Goal: Task Accomplishment & Management: Manage account settings

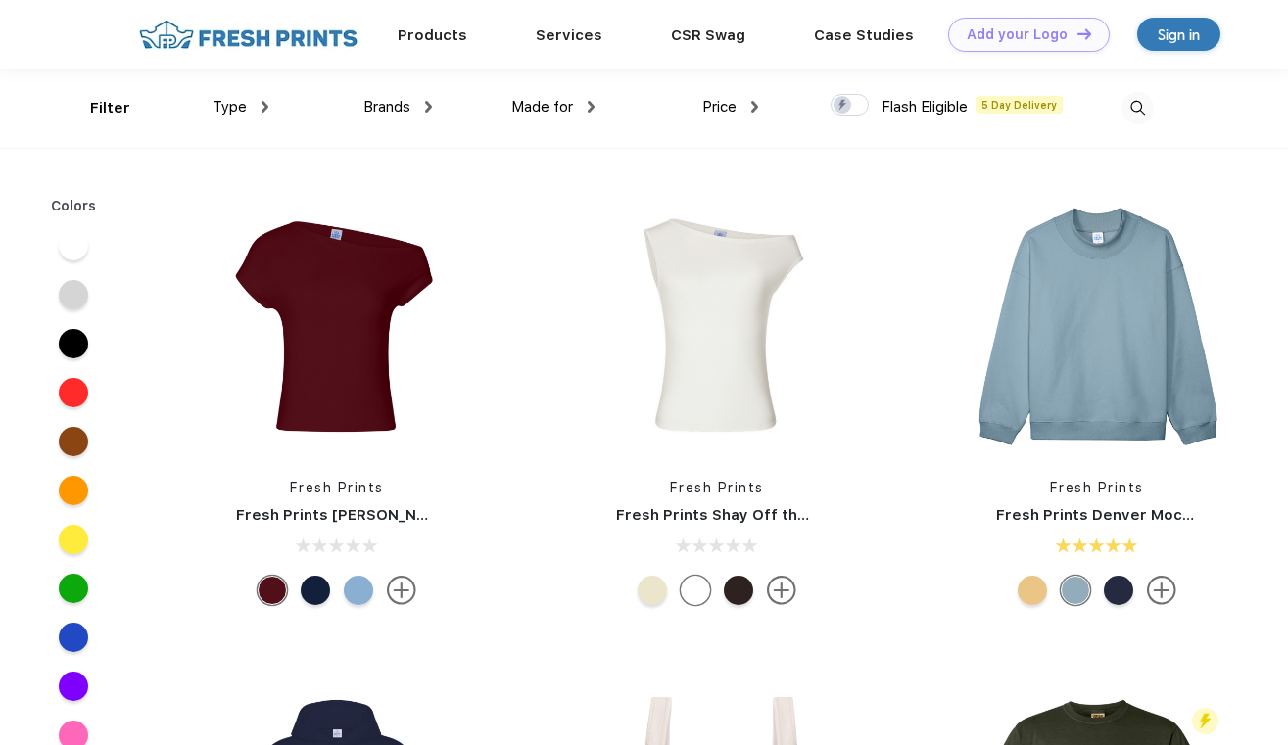
scroll to position [1, 0]
click at [1187, 33] on div "Sign in" at bounding box center [1179, 34] width 42 height 23
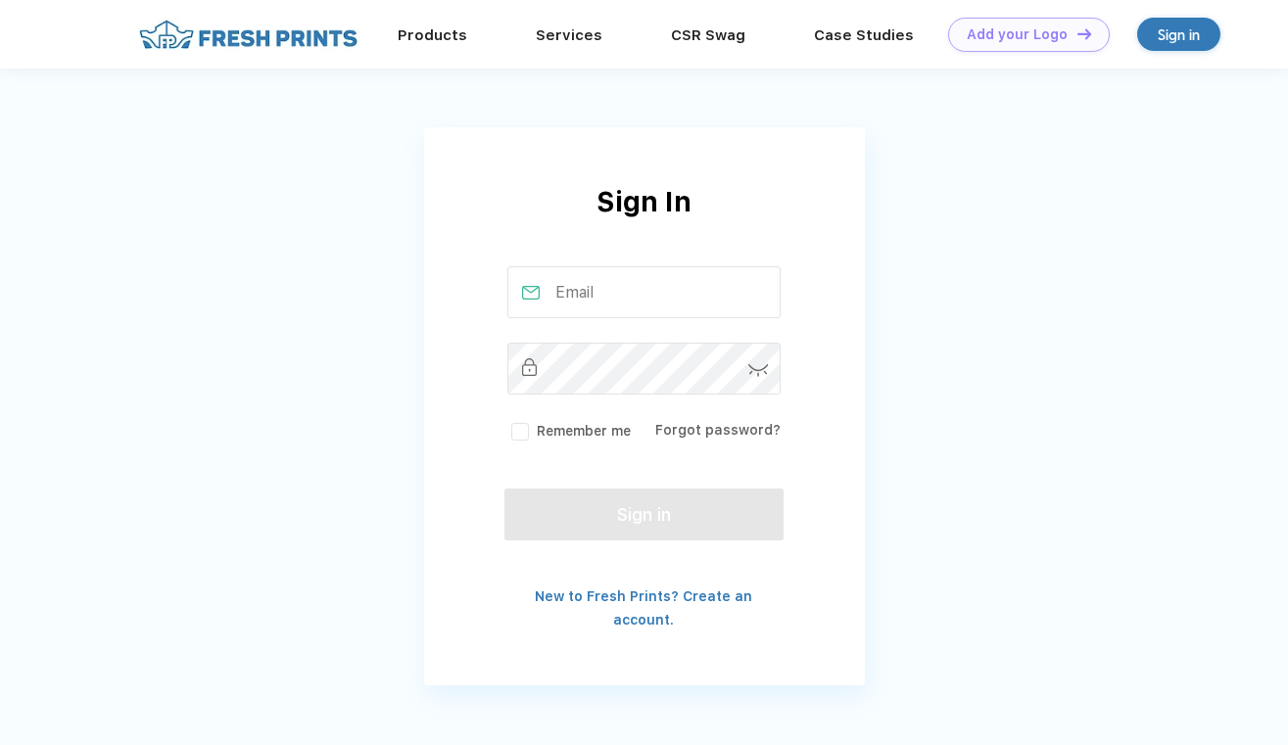
click at [623, 306] on input "text" at bounding box center [643, 292] width 273 height 52
type input "[EMAIL_ADDRESS][DOMAIN_NAME]"
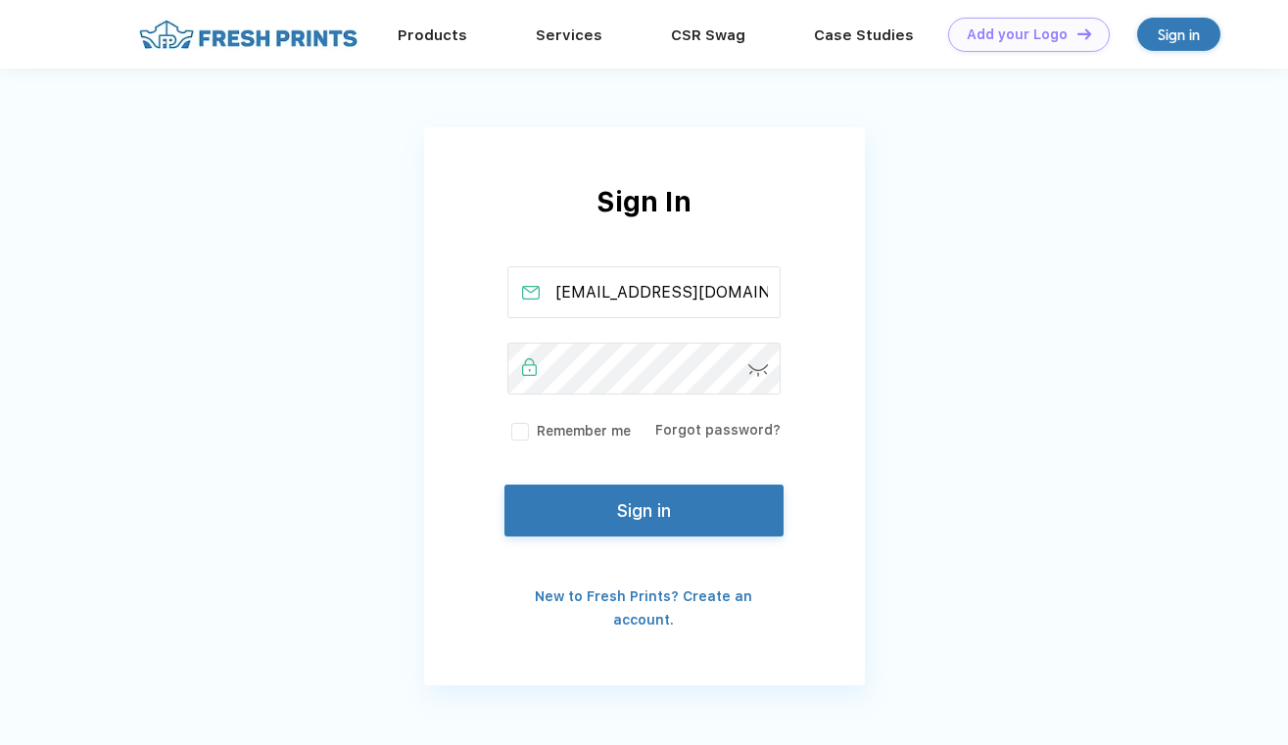
click at [576, 508] on button "Sign in" at bounding box center [644, 511] width 278 height 52
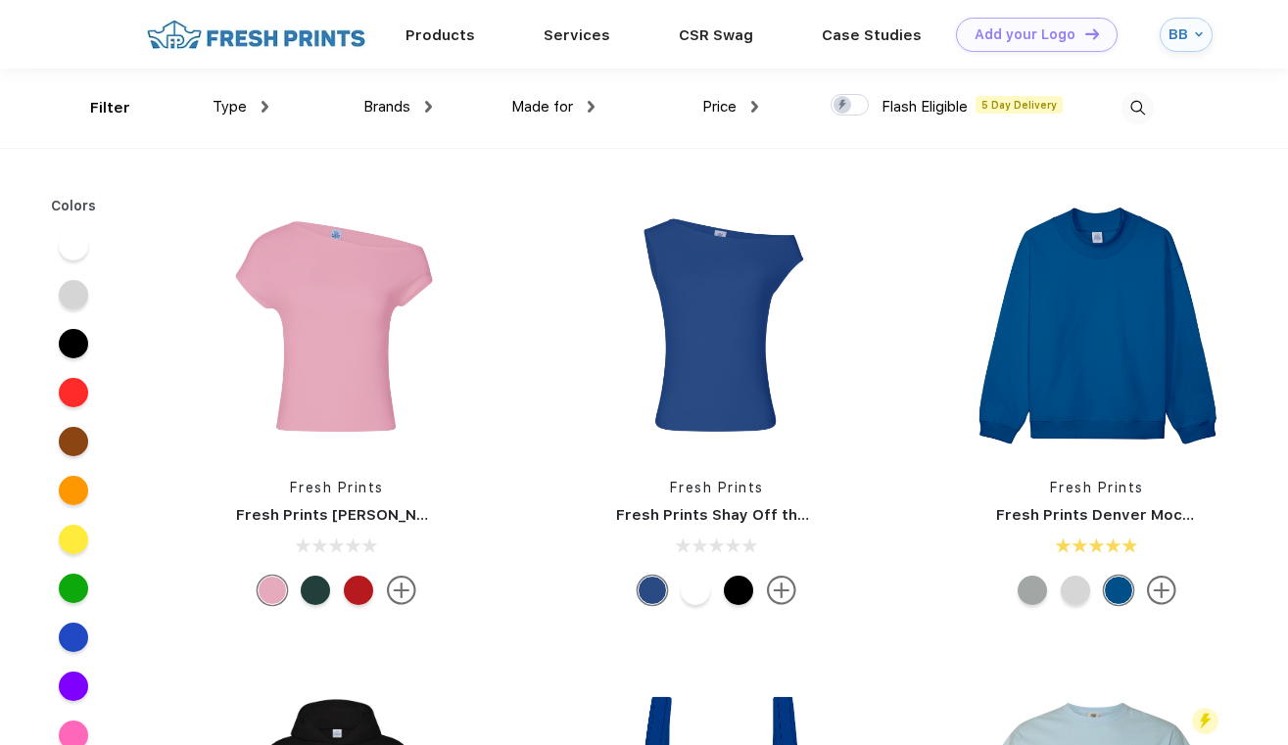
click at [1185, 40] on div "BB" at bounding box center [1180, 34] width 22 height 17
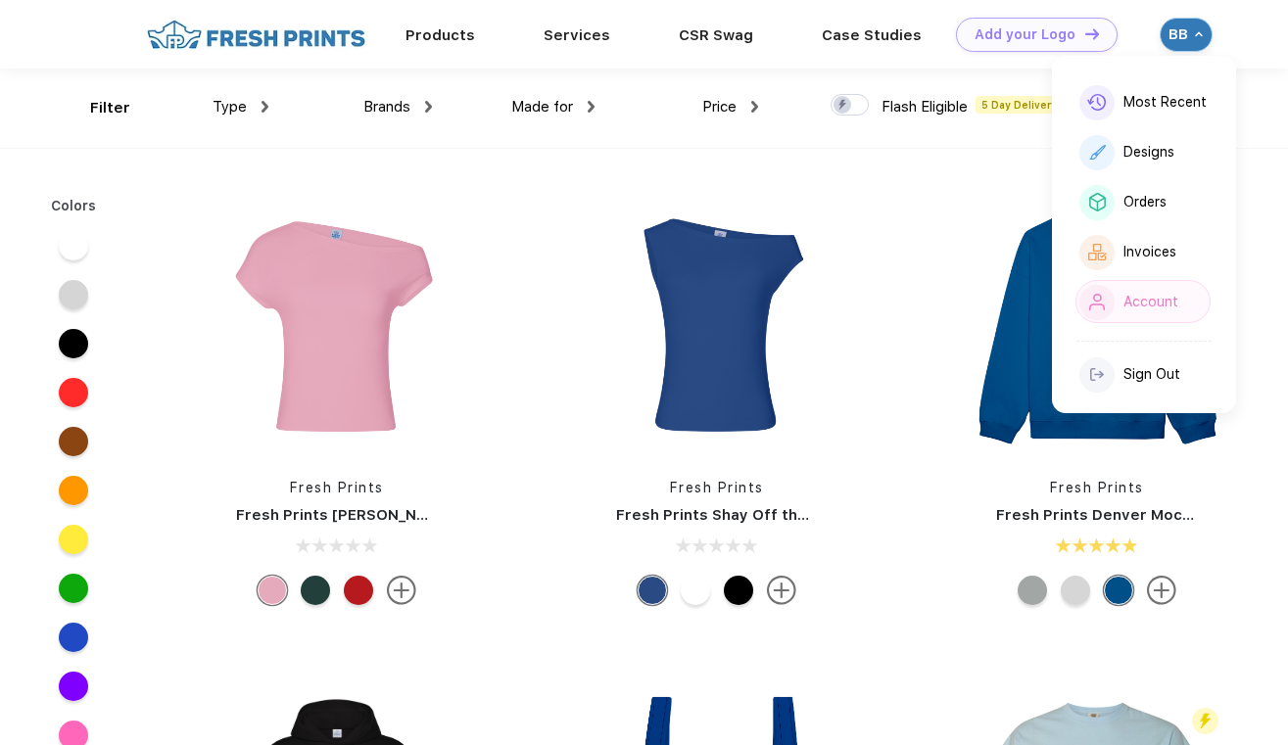
click at [1164, 291] on div "Account" at bounding box center [1143, 301] width 135 height 43
